Goal: Transaction & Acquisition: Purchase product/service

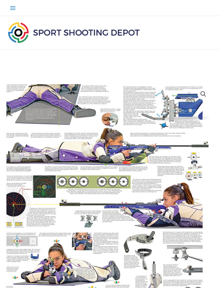
click at [128, 191] on img at bounding box center [100, 186] width 321 height 321
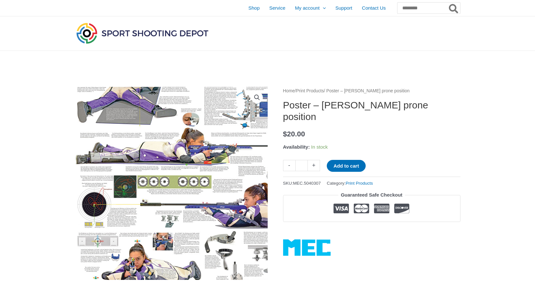
click at [156, 179] on img at bounding box center [181, 185] width 321 height 321
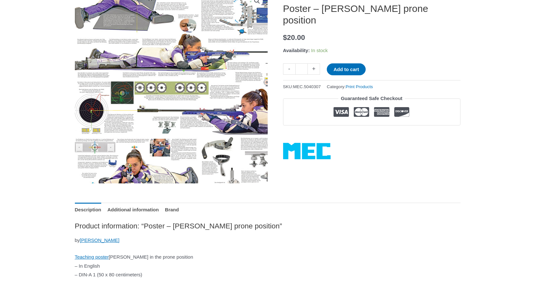
scroll to position [129, 0]
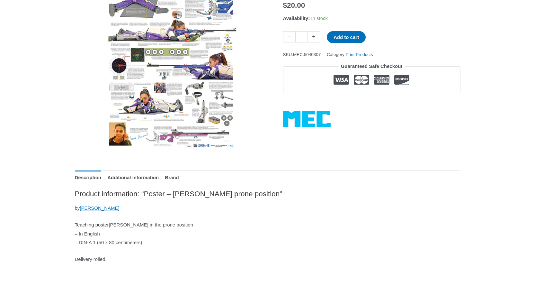
click at [99, 226] on link "Teaching poster" at bounding box center [92, 224] width 34 height 5
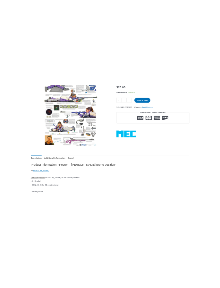
scroll to position [127, 0]
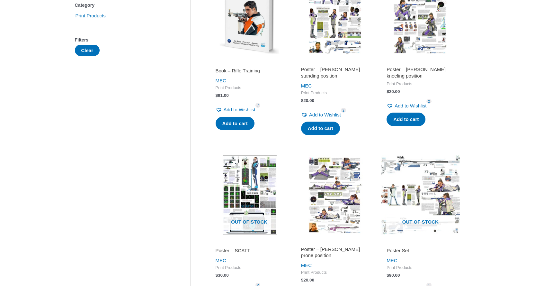
scroll to position [193, 0]
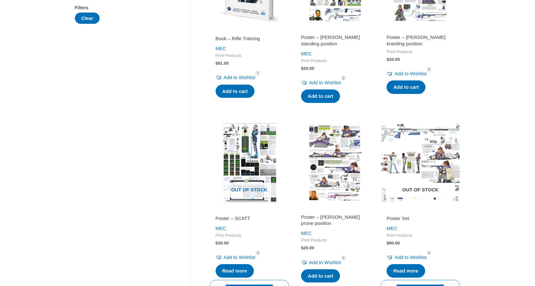
click at [420, 151] on img at bounding box center [420, 162] width 79 height 79
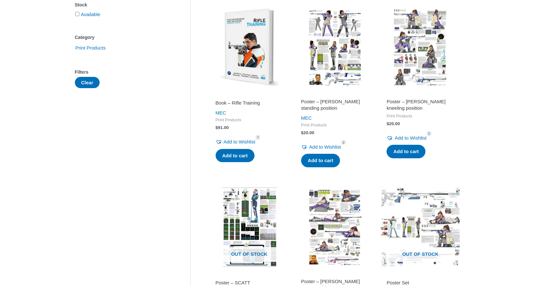
scroll to position [161, 0]
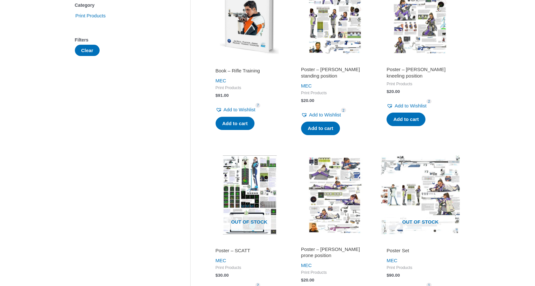
click at [344, 177] on img at bounding box center [334, 194] width 79 height 79
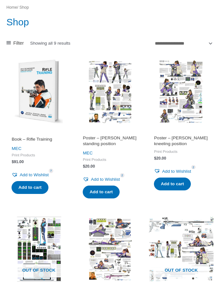
scroll to position [31, 0]
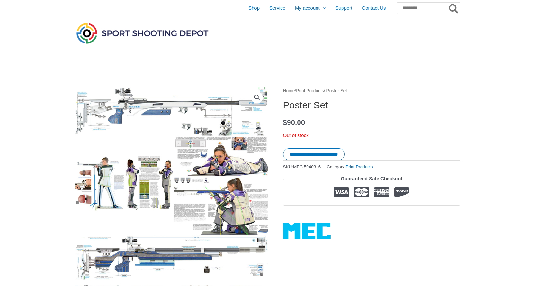
scroll to position [81, 0]
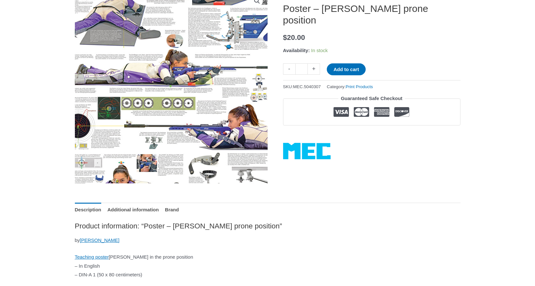
scroll to position [32, 0]
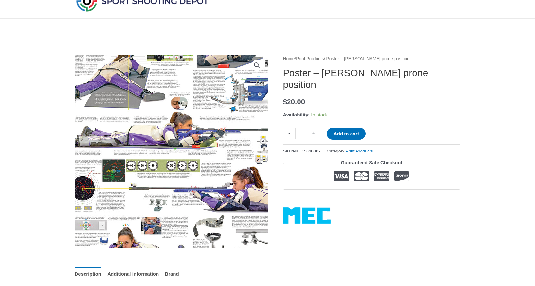
click at [173, 122] on img at bounding box center [169, 169] width 321 height 321
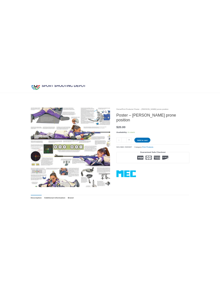
scroll to position [0, 0]
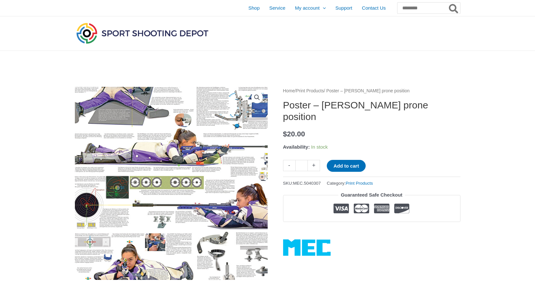
click at [168, 146] on img at bounding box center [173, 186] width 321 height 321
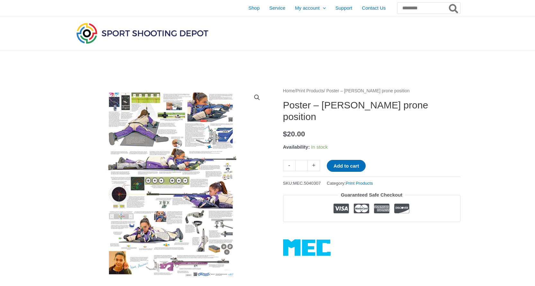
click at [255, 99] on link "View full-screen image gallery" at bounding box center [257, 98] width 12 height 12
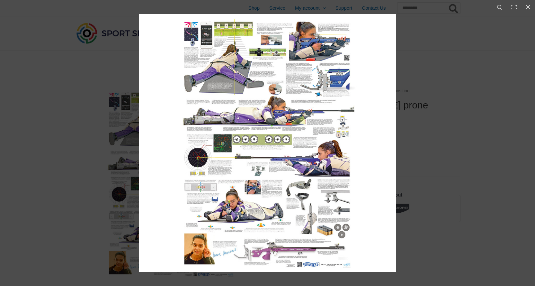
click at [272, 140] on img at bounding box center [267, 142] width 257 height 257
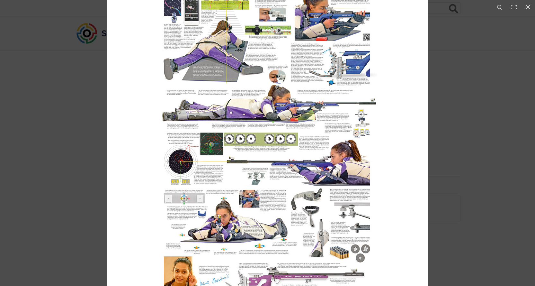
click at [272, 140] on img at bounding box center [267, 143] width 321 height 321
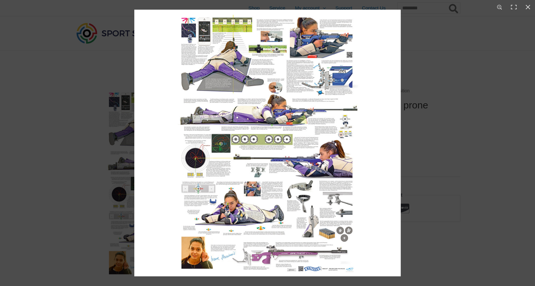
click at [272, 140] on img at bounding box center [267, 143] width 266 height 266
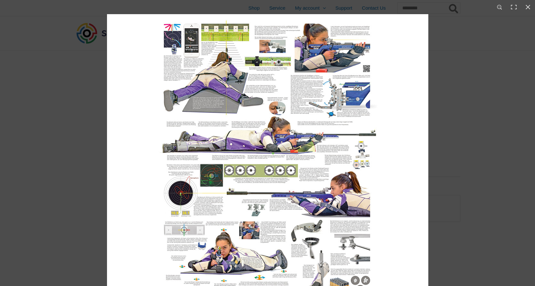
click at [278, 131] on img at bounding box center [267, 174] width 321 height 321
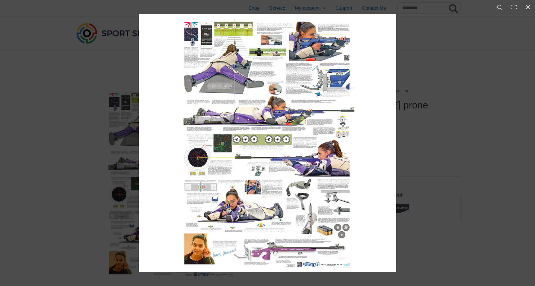
click at [278, 131] on img at bounding box center [267, 142] width 257 height 257
click at [362, 234] on img at bounding box center [267, 142] width 257 height 257
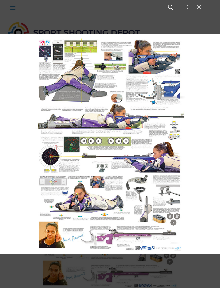
click at [168, 6] on button "Zoom in/out" at bounding box center [171, 7] width 14 height 14
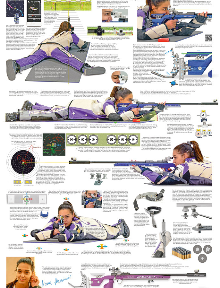
click at [116, 76] on img at bounding box center [110, 144] width 321 height 321
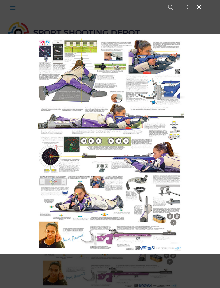
click at [201, 5] on button "Close (Esc)" at bounding box center [199, 7] width 14 height 14
